Goal: Task Accomplishment & Management: Manage account settings

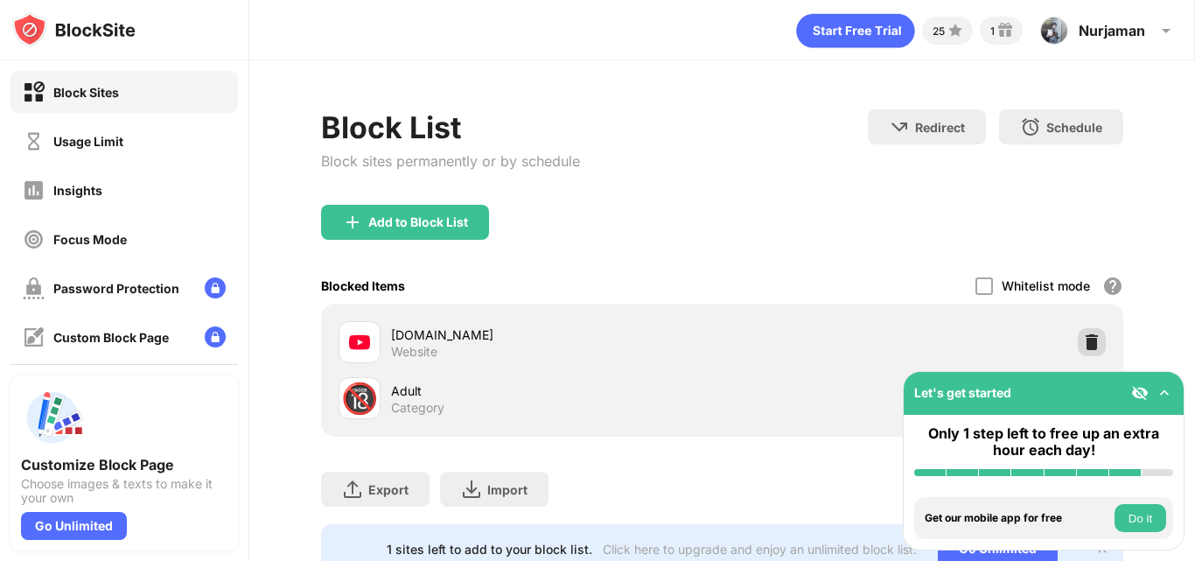
click at [1084, 342] on img at bounding box center [1091, 341] width 17 height 17
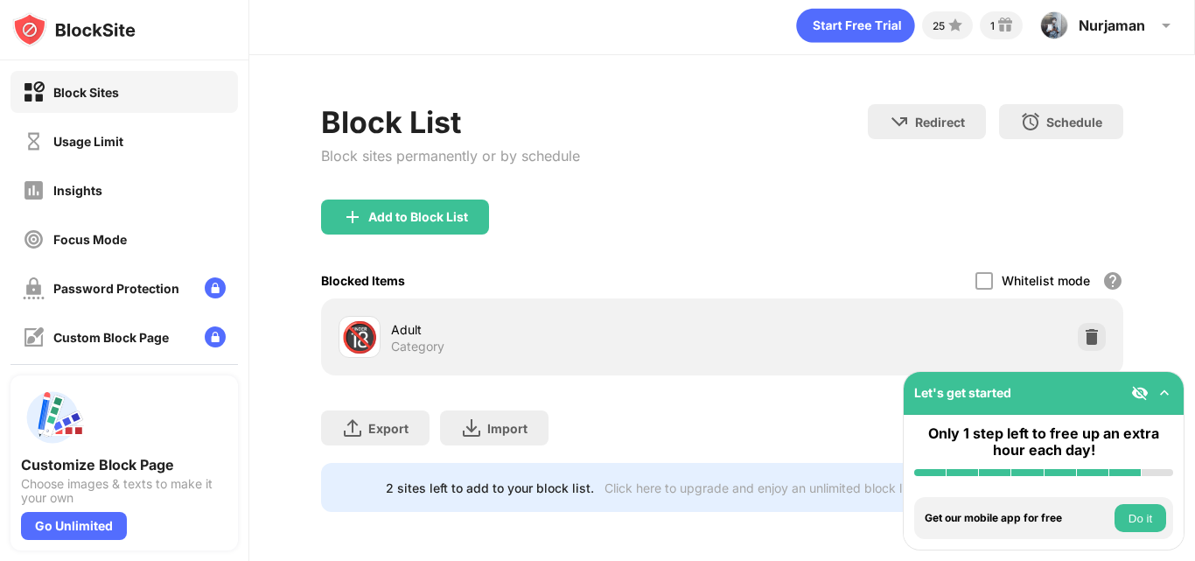
scroll to position [18, 0]
click at [1077, 333] on div at bounding box center [1091, 337] width 28 height 28
